Goal: Transaction & Acquisition: Purchase product/service

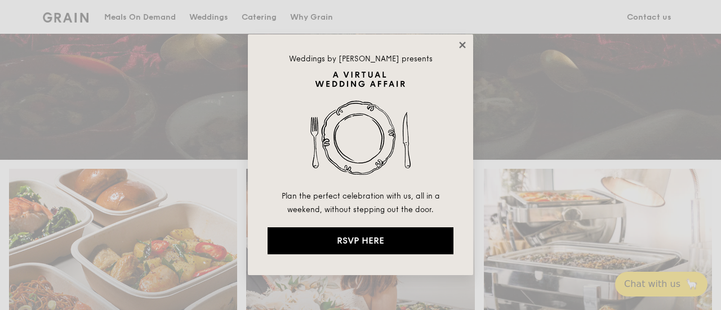
click at [462, 43] on icon at bounding box center [462, 45] width 10 height 10
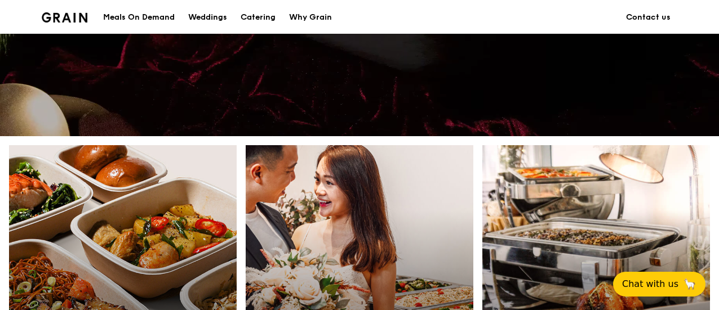
scroll to position [367, 0]
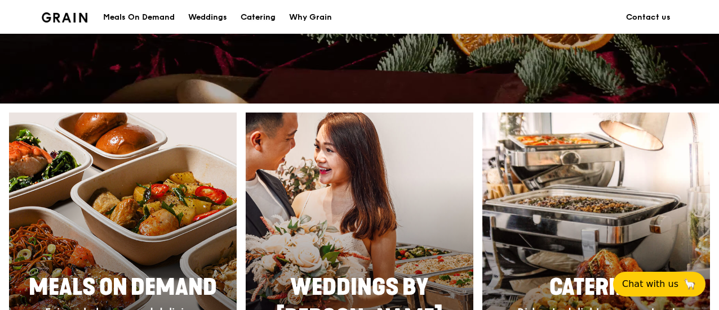
click at [258, 15] on div "Catering" at bounding box center [258, 18] width 35 height 34
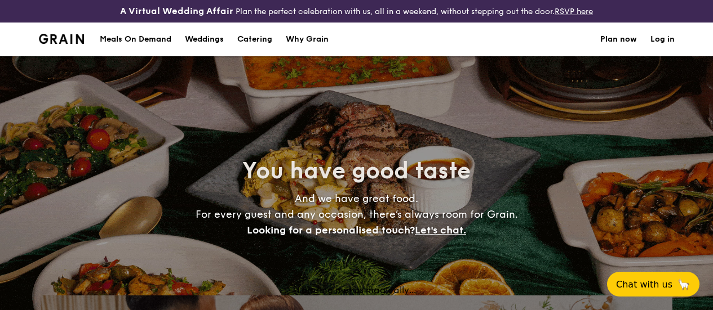
select select
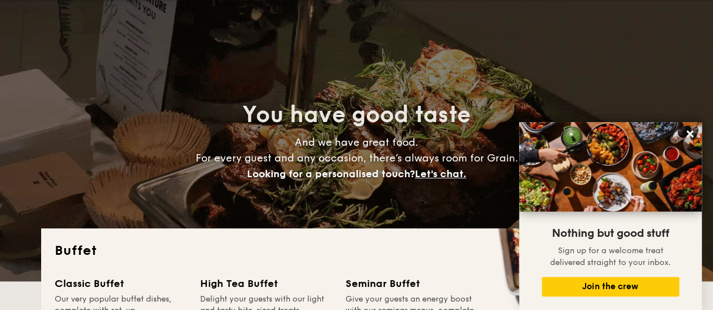
scroll to position [338, 0]
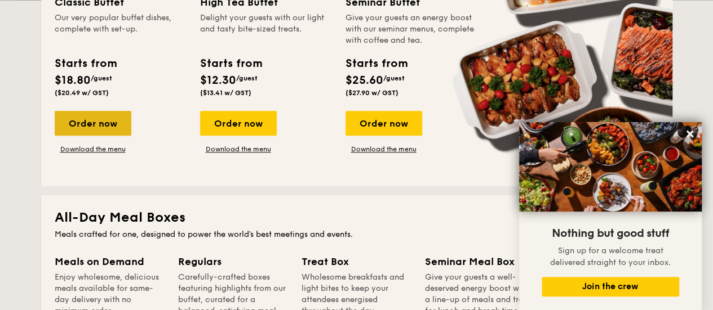
click at [105, 136] on div "Order now" at bounding box center [93, 123] width 77 height 25
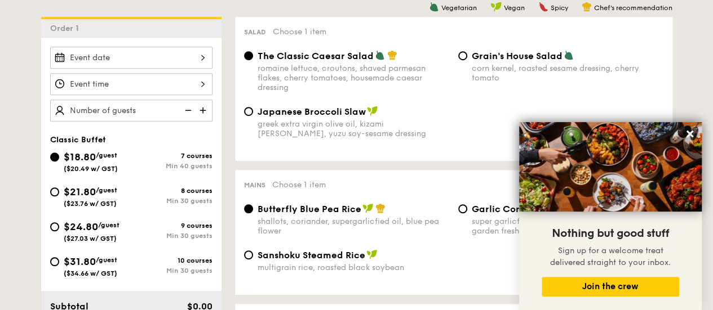
scroll to position [338, 0]
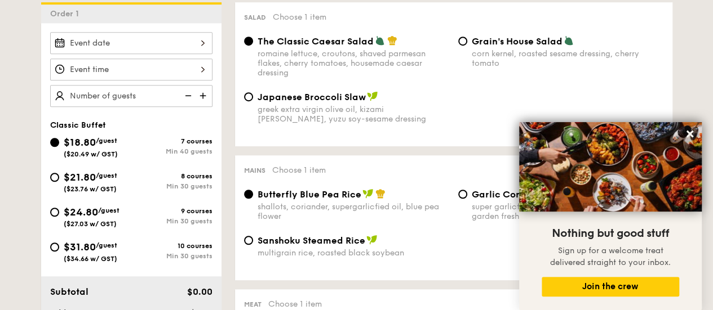
click at [89, 219] on span "$24.80" at bounding box center [81, 212] width 34 height 12
click at [59, 217] on input "$24.80 /guest ($27.03 w/ GST) 9 courses Min 30 guests" at bounding box center [54, 212] width 9 height 9
radio input "true"
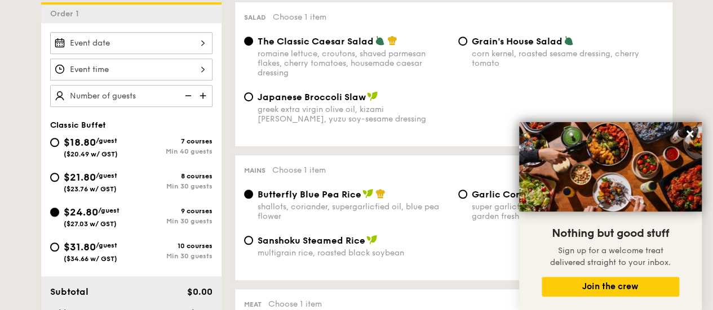
radio input "true"
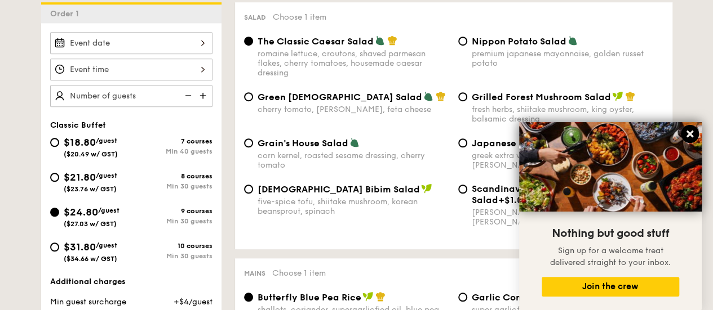
click at [688, 135] on icon at bounding box center [689, 134] width 7 height 7
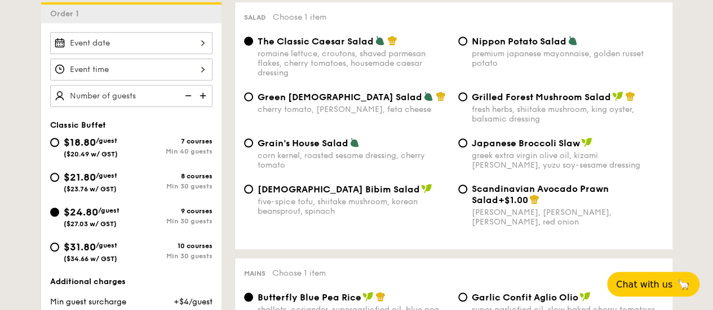
click at [93, 193] on span "($23.76 w/ GST)" at bounding box center [90, 189] width 53 height 8
click at [59, 182] on input "$21.80 /guest ($23.76 w/ GST) 8 courses Min 30 guests" at bounding box center [54, 177] width 9 height 9
radio input "true"
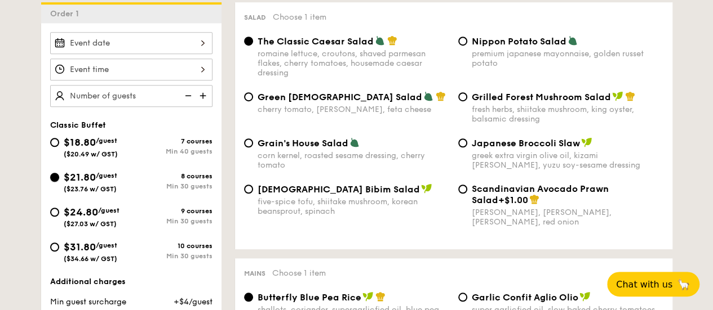
radio input "true"
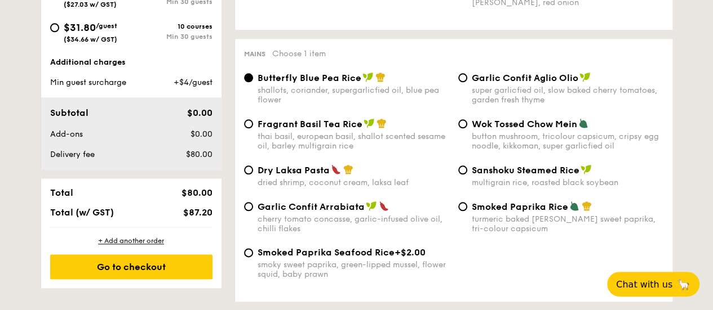
scroll to position [451, 0]
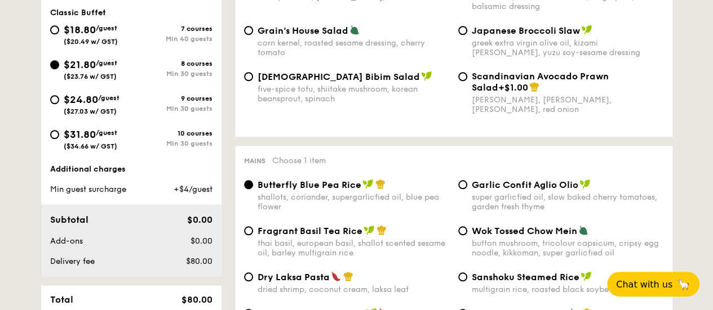
click at [104, 102] on span "/guest" at bounding box center [108, 98] width 21 height 8
click at [59, 104] on input "$24.80 /guest ($27.03 w/ GST) 9 courses Min 30 guests" at bounding box center [54, 99] width 9 height 9
radio input "true"
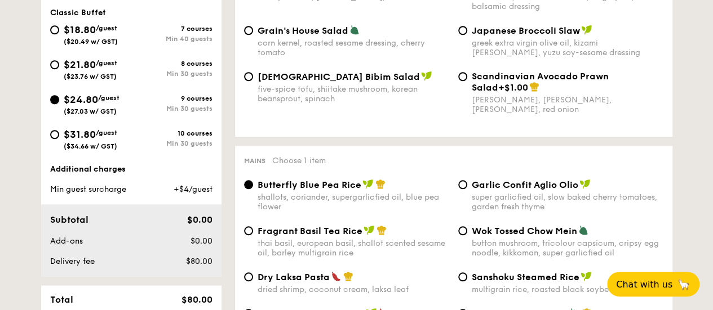
radio input "true"
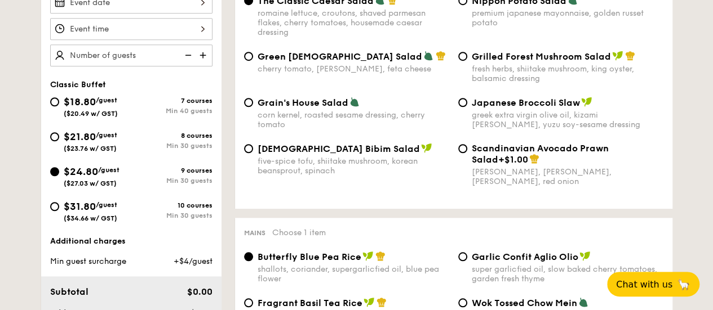
scroll to position [394, 0]
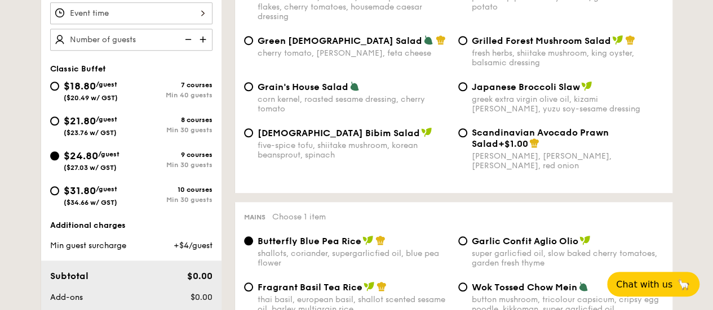
click at [84, 127] on span "$21.80" at bounding box center [80, 121] width 32 height 12
click at [59, 126] on input "$21.80 /guest ($23.76 w/ GST) 8 courses Min 30 guests" at bounding box center [54, 121] width 9 height 9
radio input "true"
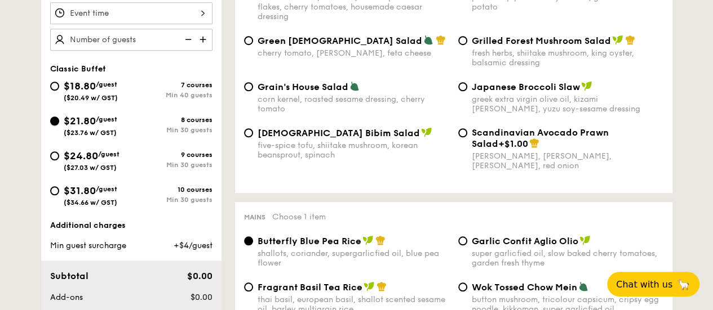
radio input "true"
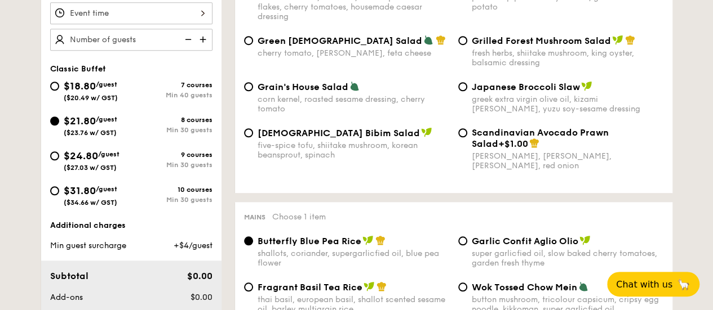
click at [110, 158] on span "/guest" at bounding box center [108, 154] width 21 height 8
click at [59, 161] on input "$24.80 /guest ($27.03 w/ GST) 9 courses Min 30 guests" at bounding box center [54, 156] width 9 height 9
radio input "true"
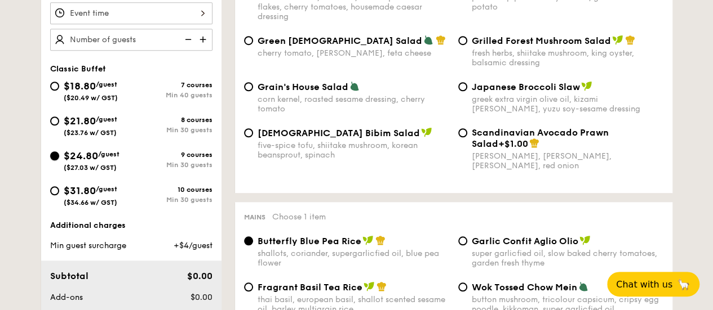
radio input "true"
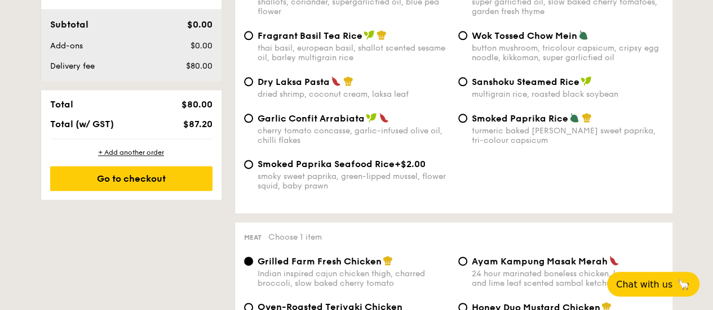
scroll to position [507, 0]
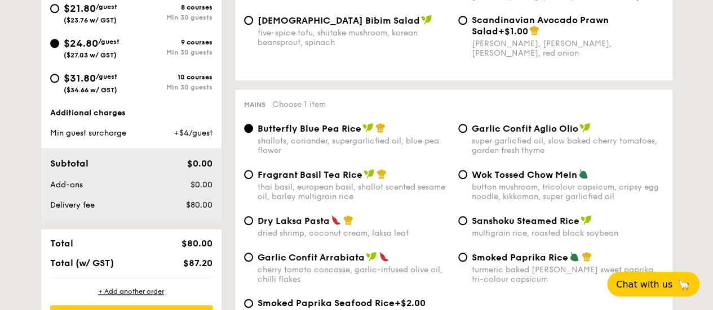
click at [78, 47] on span "$24.80" at bounding box center [81, 43] width 34 height 12
click at [59, 47] on input "$24.80 /guest ($27.03 w/ GST) 9 courses Min 30 guests" at bounding box center [54, 43] width 9 height 9
click at [78, 24] on span "($23.76 w/ GST)" at bounding box center [90, 20] width 53 height 8
click at [59, 13] on input "$21.80 /guest ($23.76 w/ GST) 8 courses Min 30 guests" at bounding box center [54, 8] width 9 height 9
radio input "true"
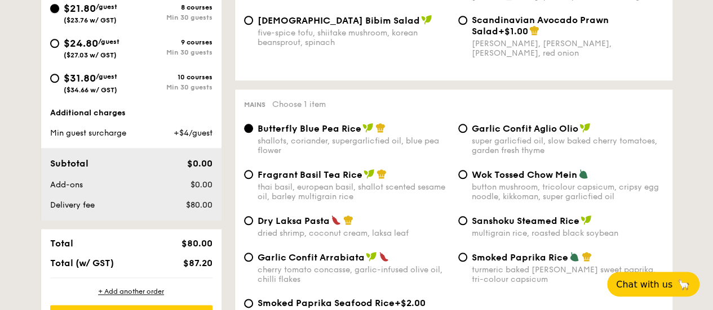
radio input "true"
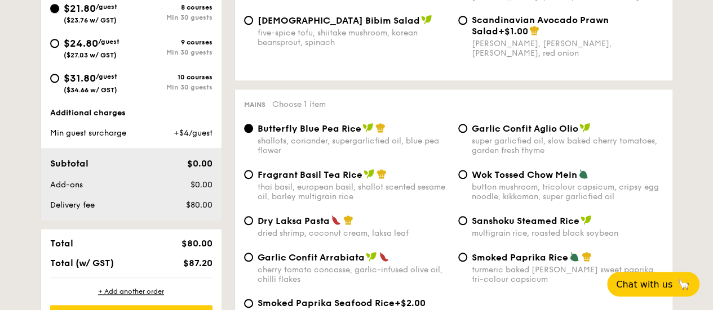
radio input "true"
click at [80, 50] on span "$24.80" at bounding box center [81, 43] width 34 height 12
click at [59, 48] on input "$24.80 /guest ($27.03 w/ GST) 9 courses Min 30 guests" at bounding box center [54, 43] width 9 height 9
radio input "true"
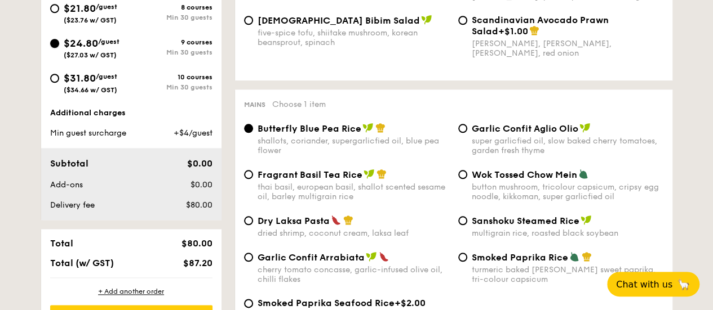
radio input "true"
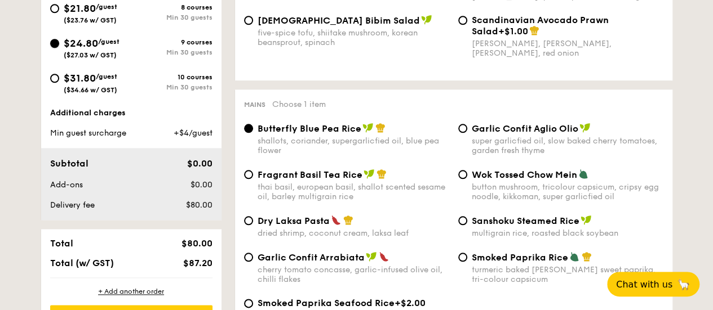
radio input "true"
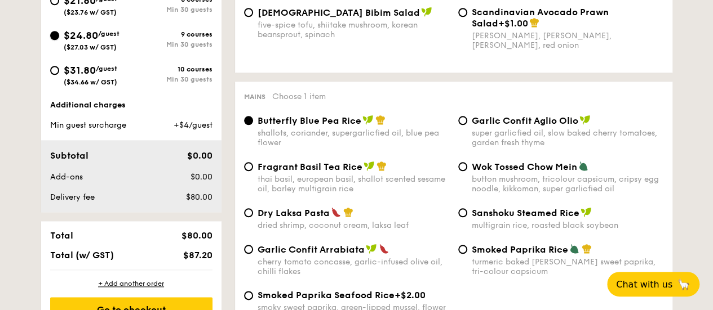
scroll to position [394, 0]
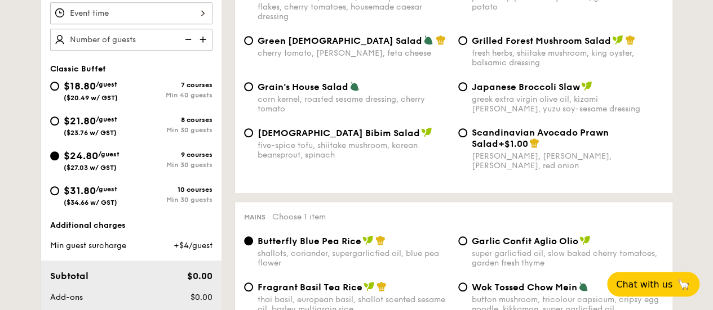
click at [87, 127] on span "$21.80" at bounding box center [80, 121] width 32 height 12
click at [59, 126] on input "$21.80 /guest ($23.76 w/ GST) 8 courses Min 30 guests" at bounding box center [54, 121] width 9 height 9
radio input "true"
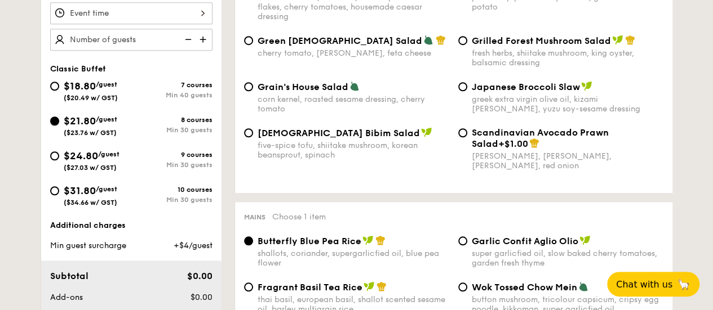
radio input "true"
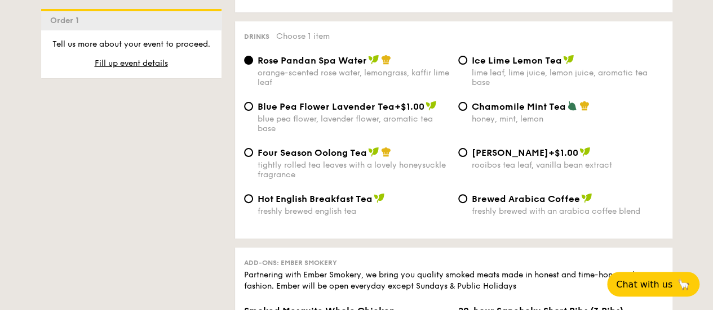
scroll to position [2253, 0]
